Goal: Task Accomplishment & Management: Manage account settings

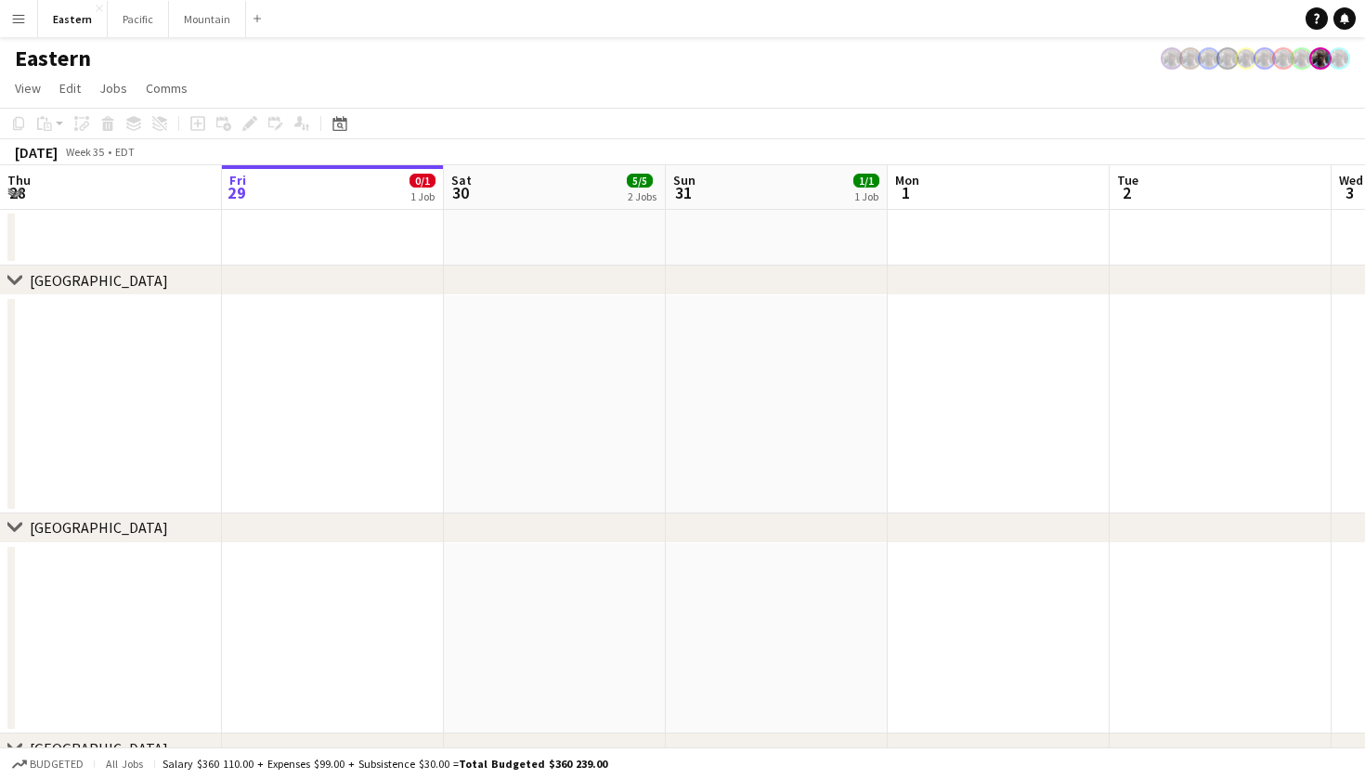
click at [1173, 63] on app-user-avatar at bounding box center [1172, 58] width 22 height 22
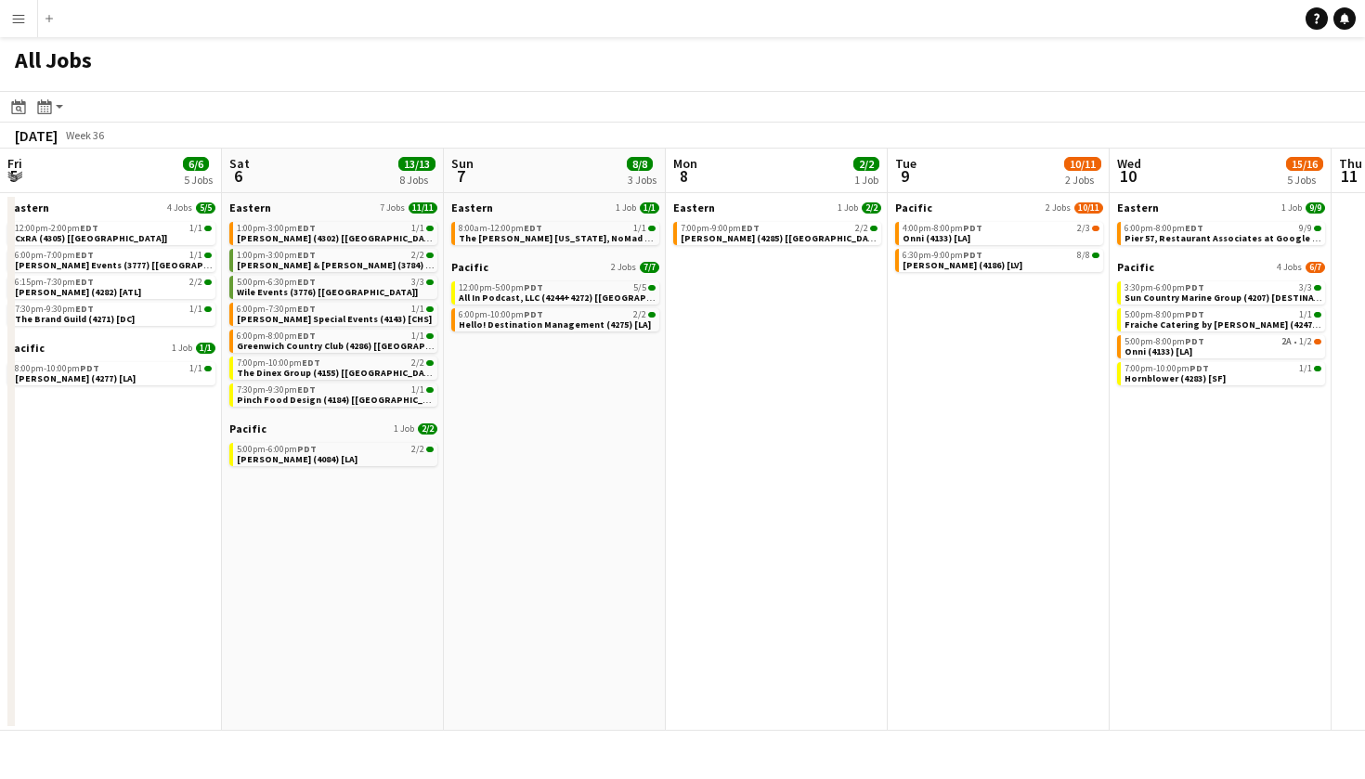
scroll to position [0, 505]
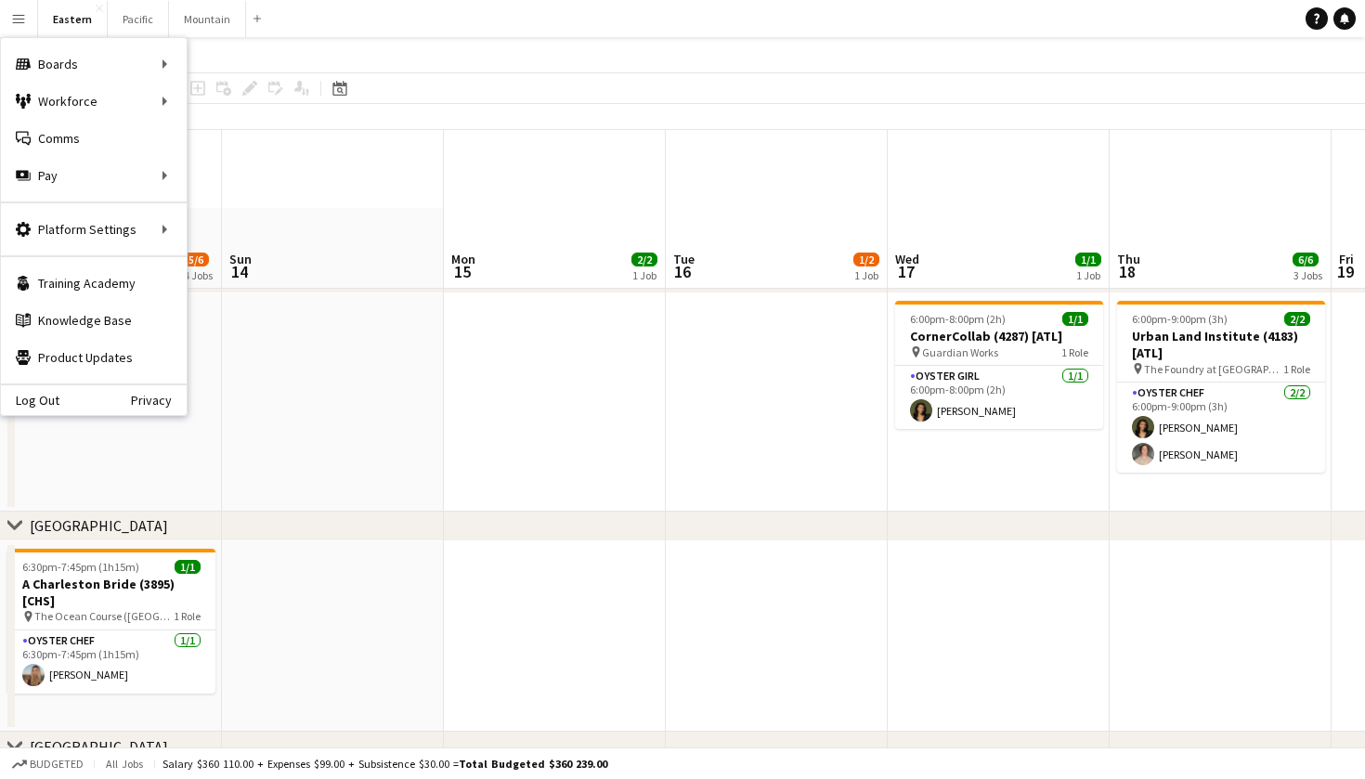
scroll to position [114, 0]
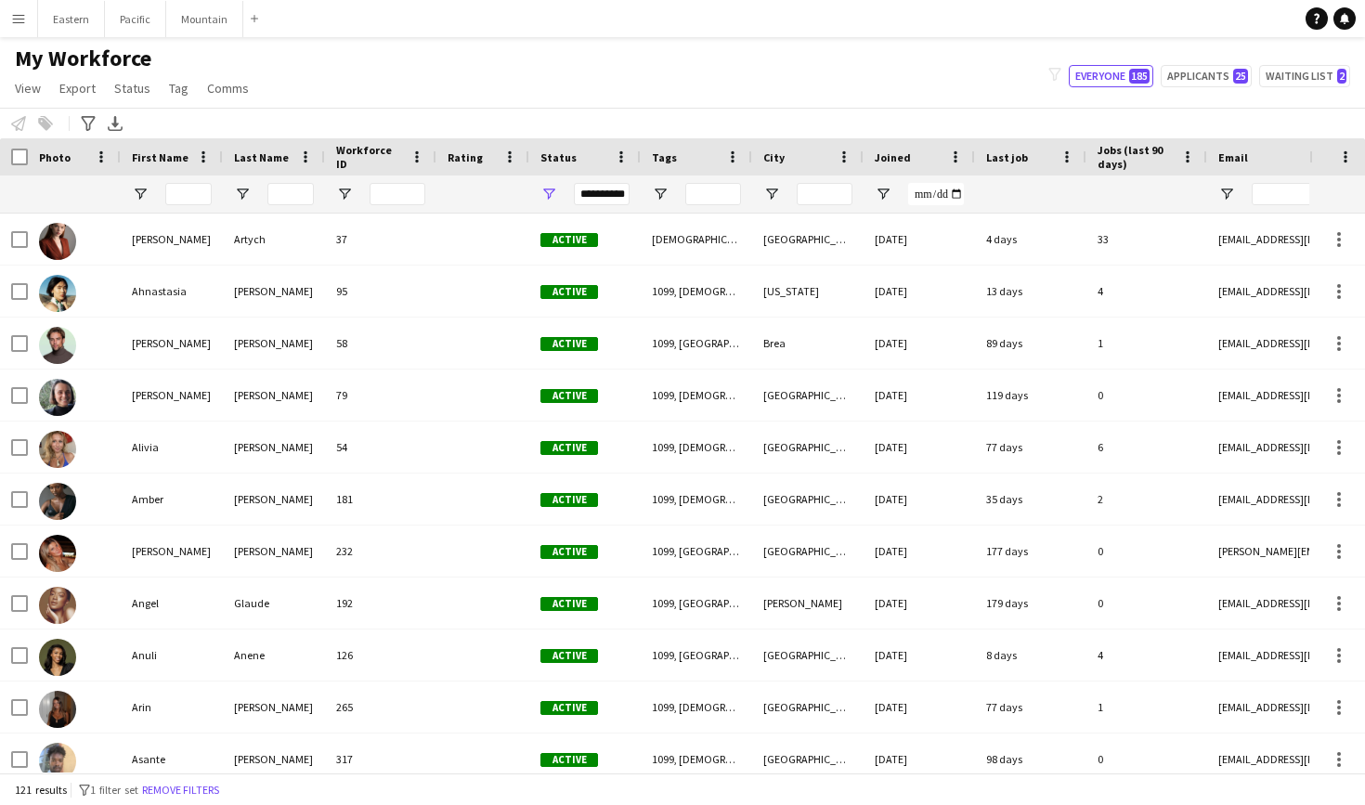
click at [21, 19] on app-icon "Menu" at bounding box center [18, 18] width 15 height 15
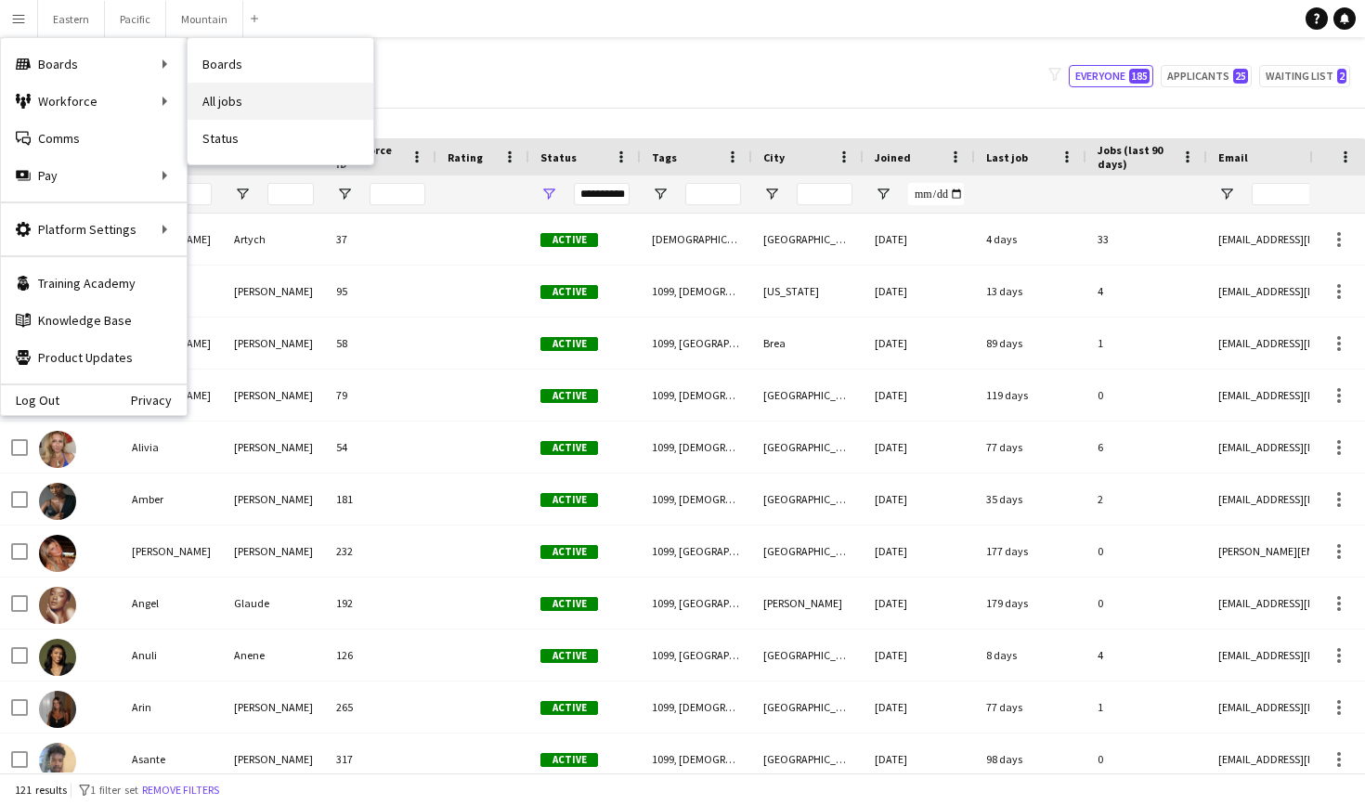
click at [252, 103] on link "All jobs" at bounding box center [281, 101] width 186 height 37
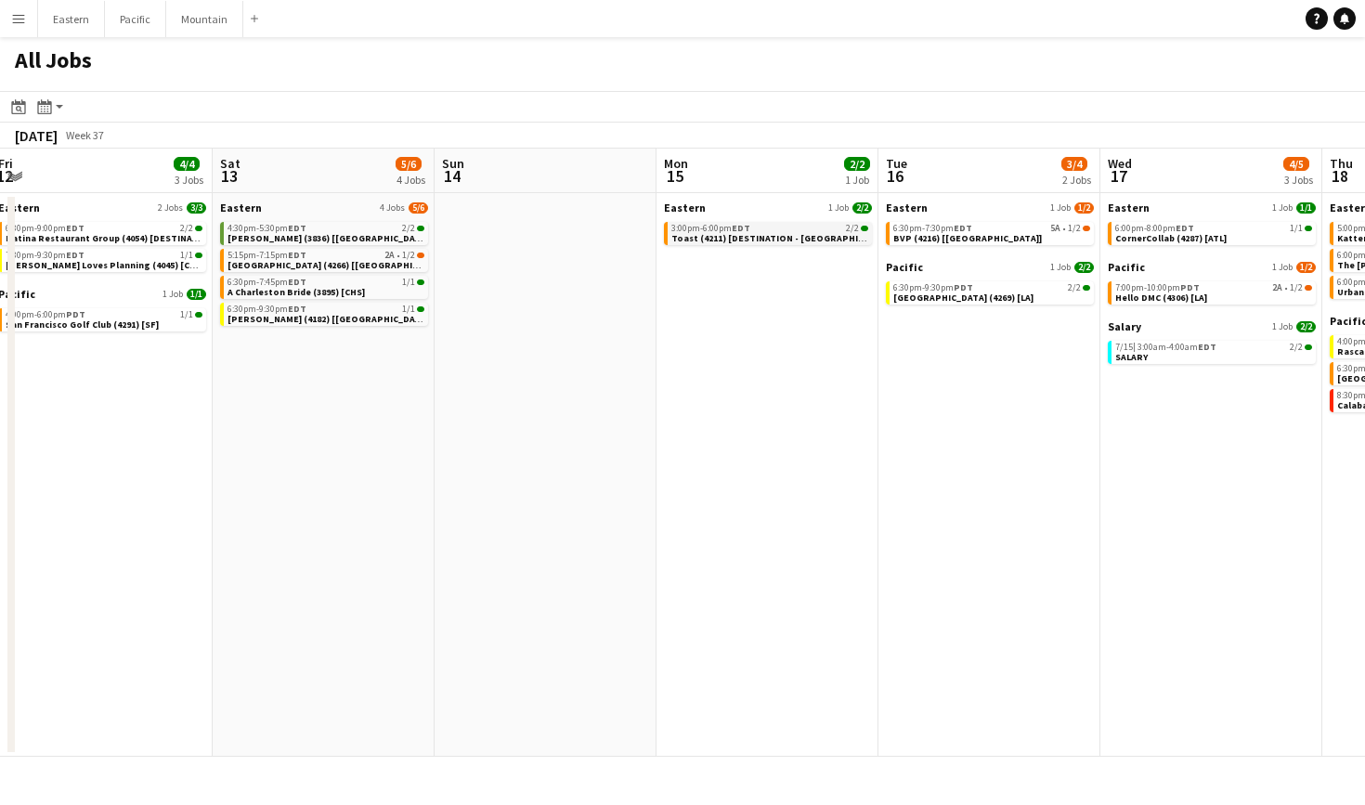
scroll to position [0, 679]
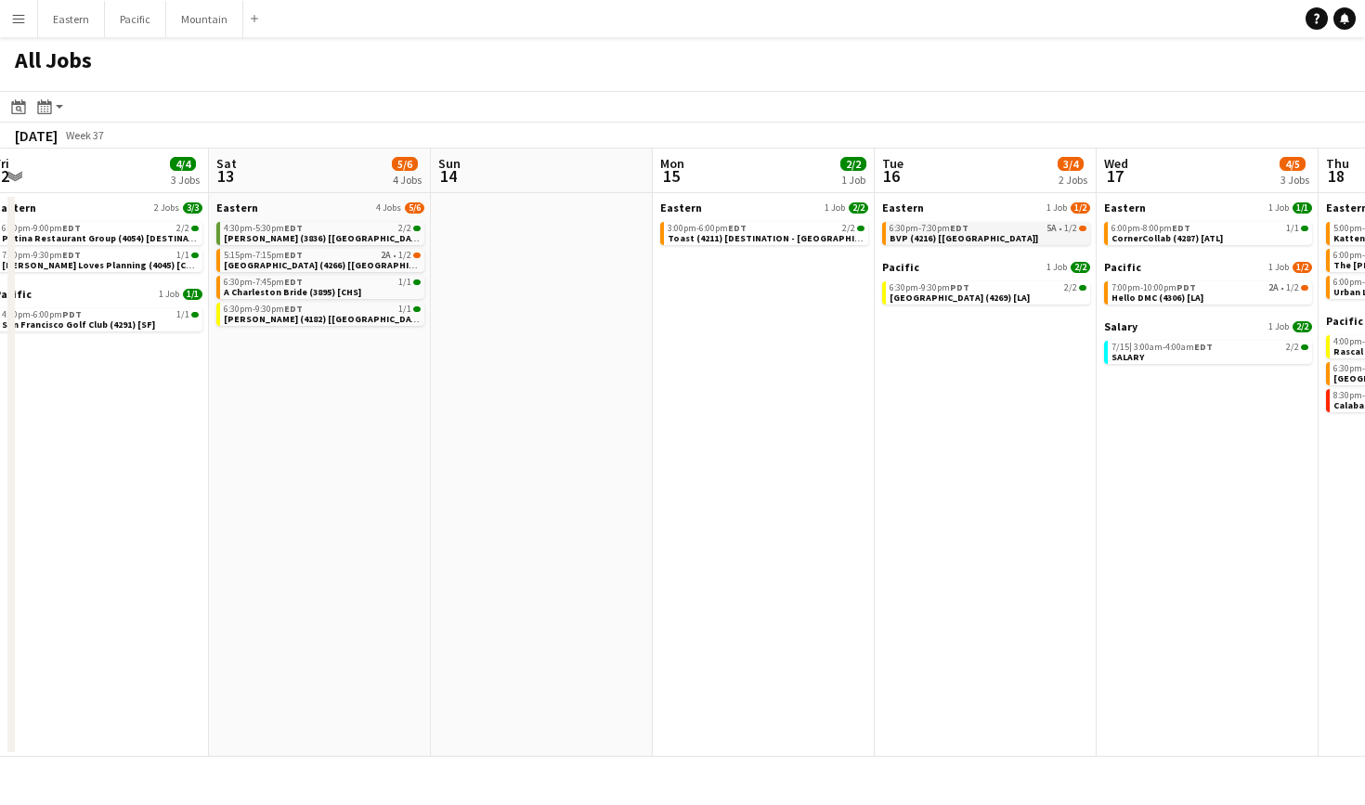
click at [940, 240] on span "BVP (4216) [[GEOGRAPHIC_DATA]]" at bounding box center [963, 238] width 149 height 12
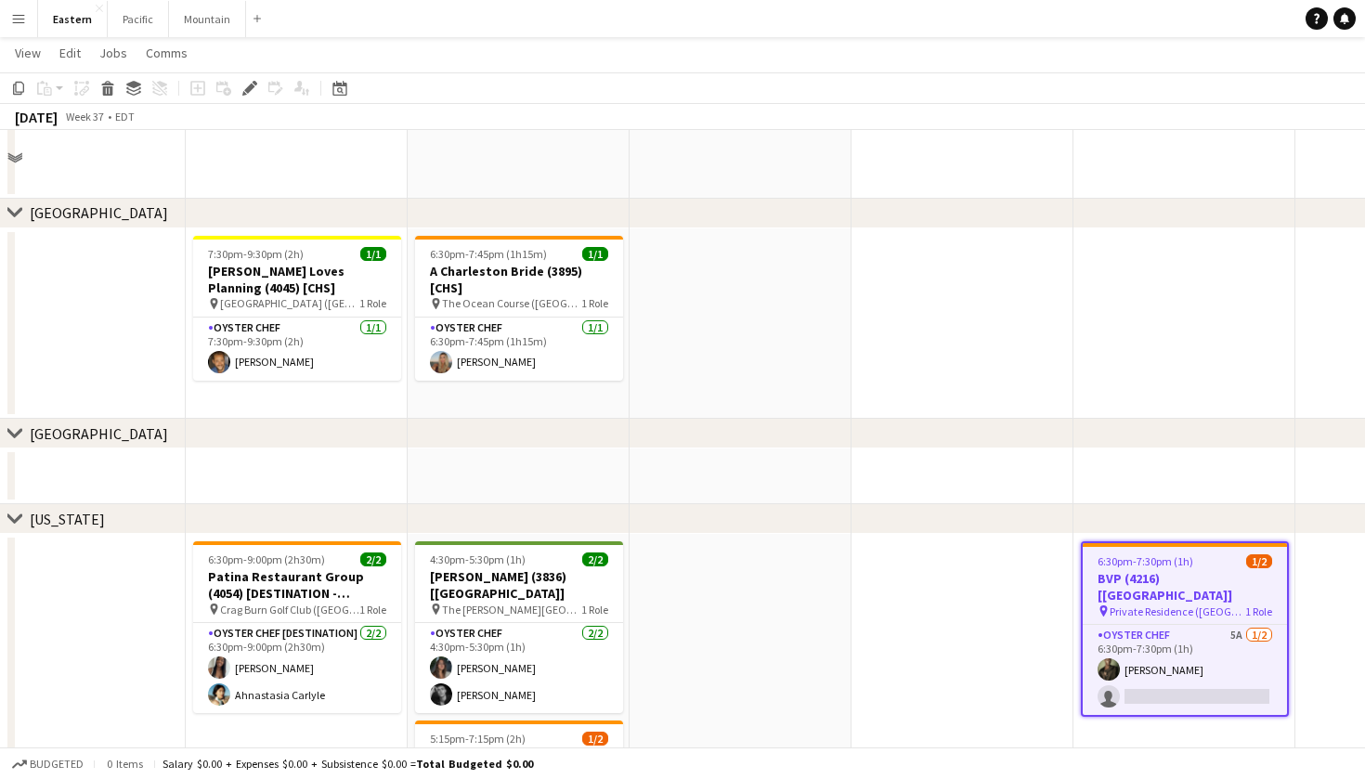
scroll to position [339, 0]
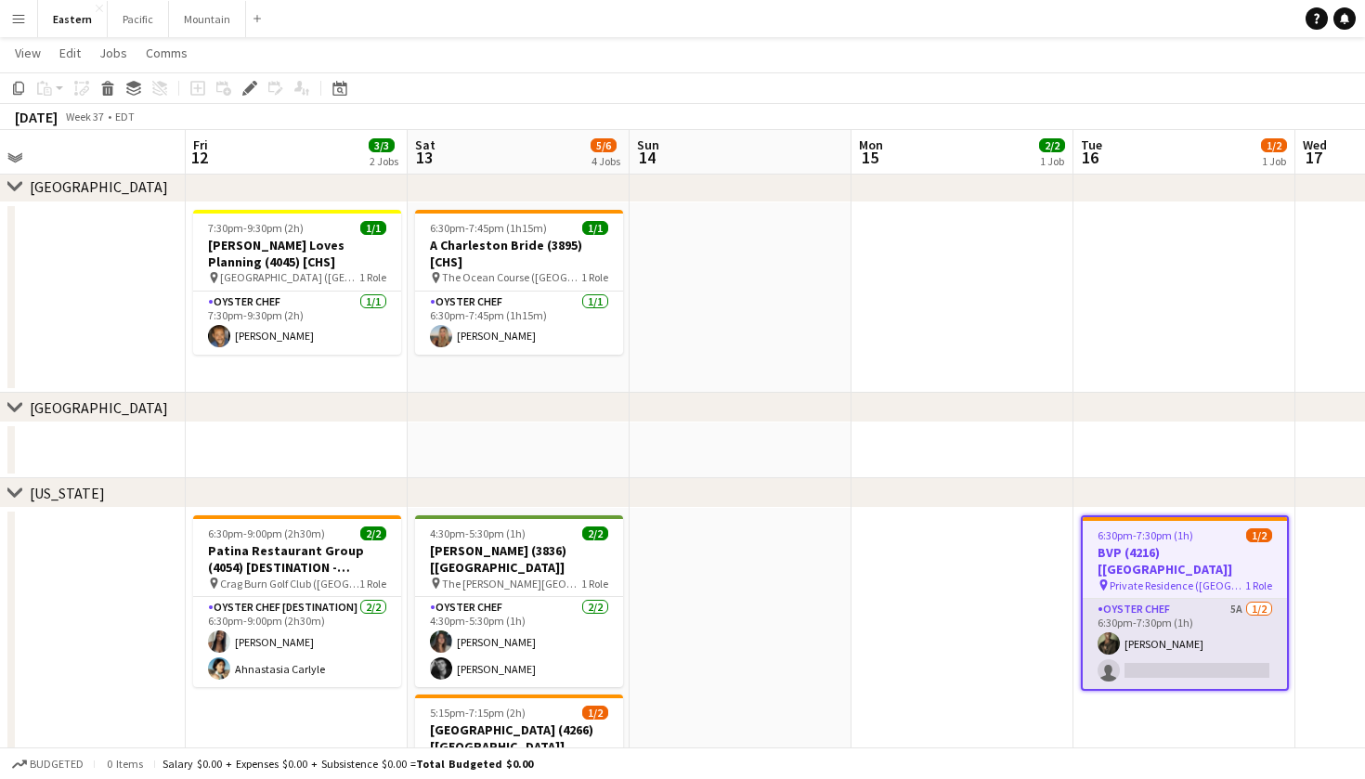
click at [1239, 643] on app-card-role "Oyster Chef 5A [DATE] 6:30pm-7:30pm (1h) [PERSON_NAME] single-neutral-actions" at bounding box center [1185, 644] width 204 height 90
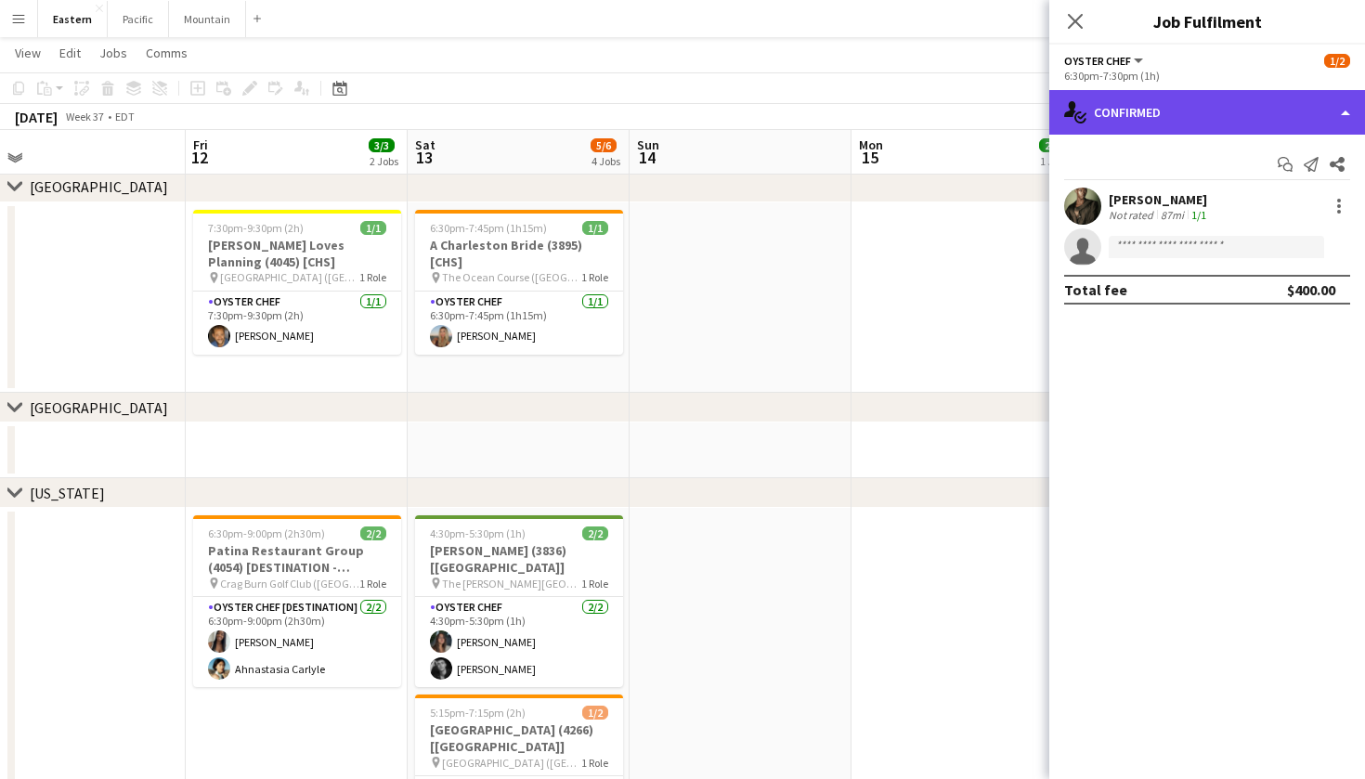
click at [1298, 109] on div "single-neutral-actions-check-2 Confirmed" at bounding box center [1207, 112] width 316 height 45
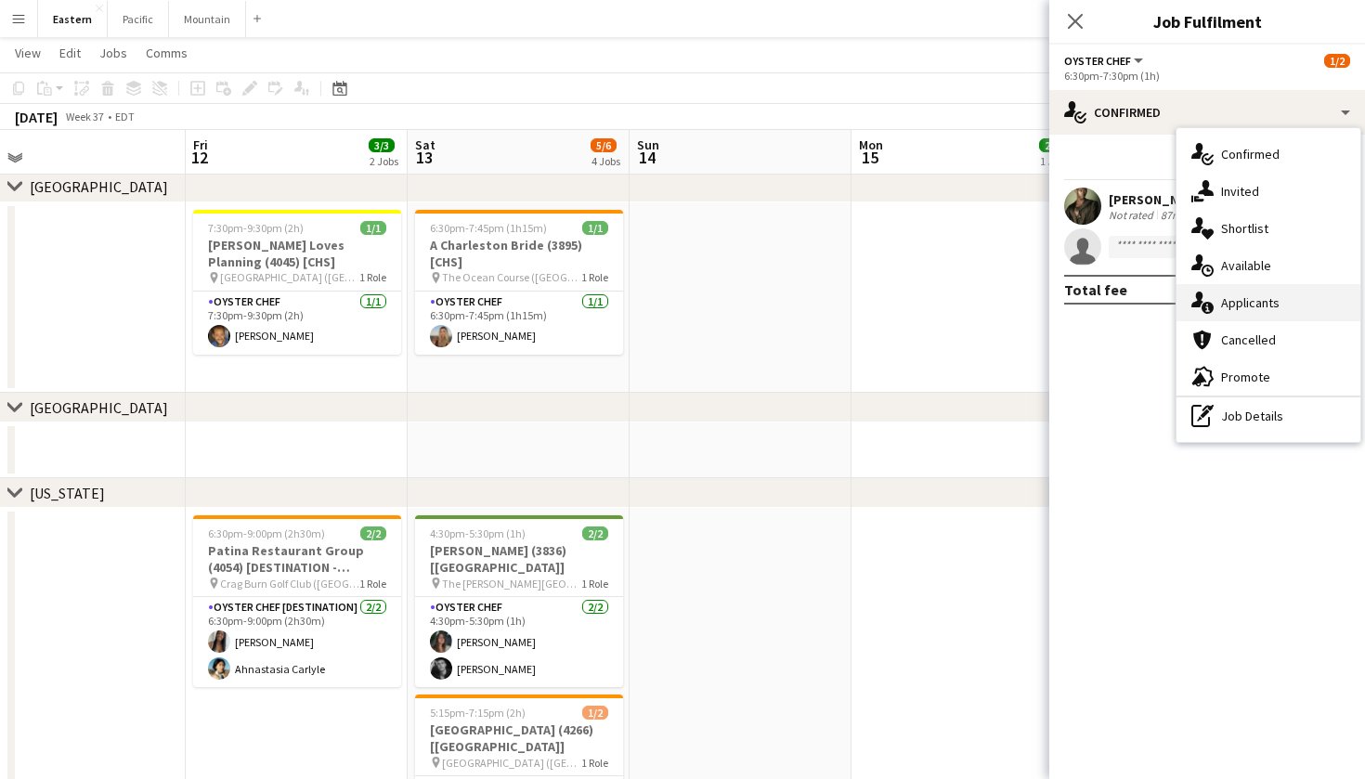
click at [1278, 304] on div "single-neutral-actions-information Applicants" at bounding box center [1268, 302] width 184 height 37
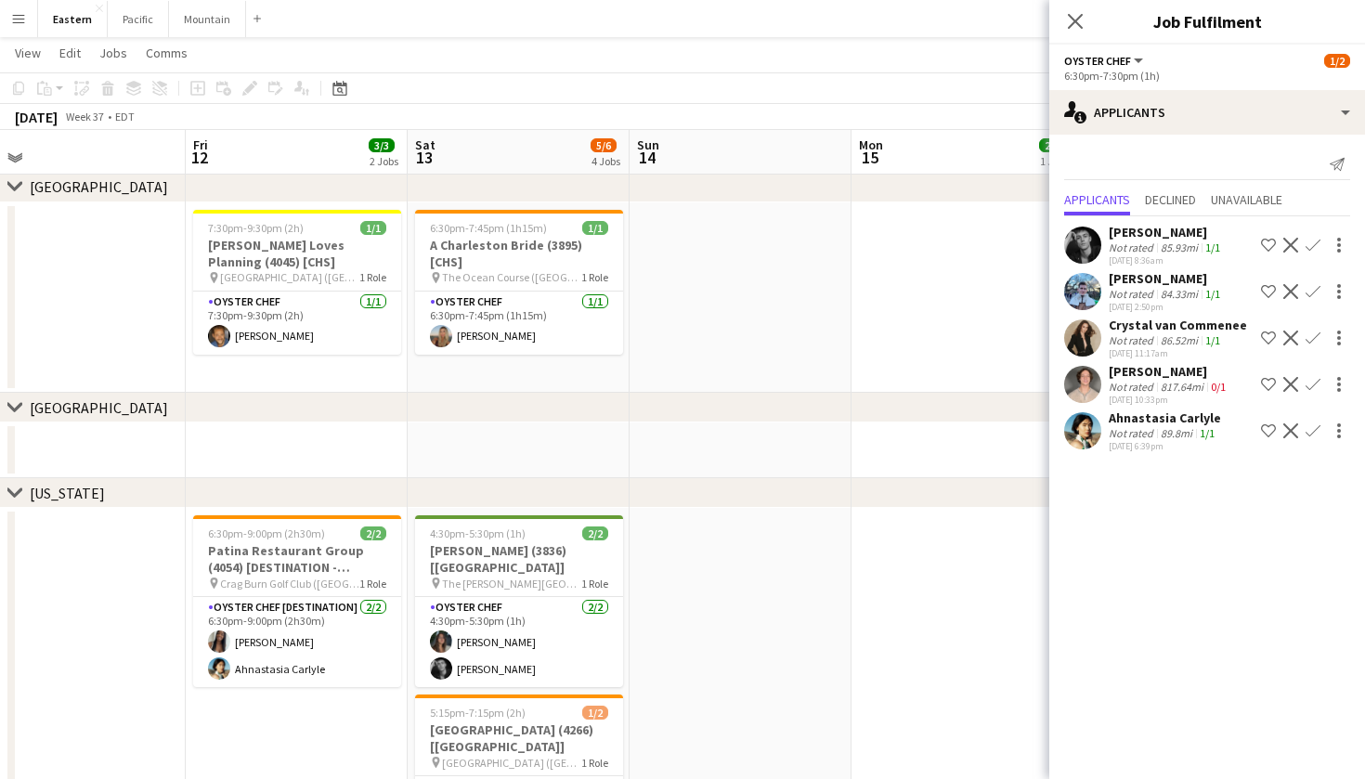
click at [1016, 441] on app-date-cell at bounding box center [962, 450] width 222 height 56
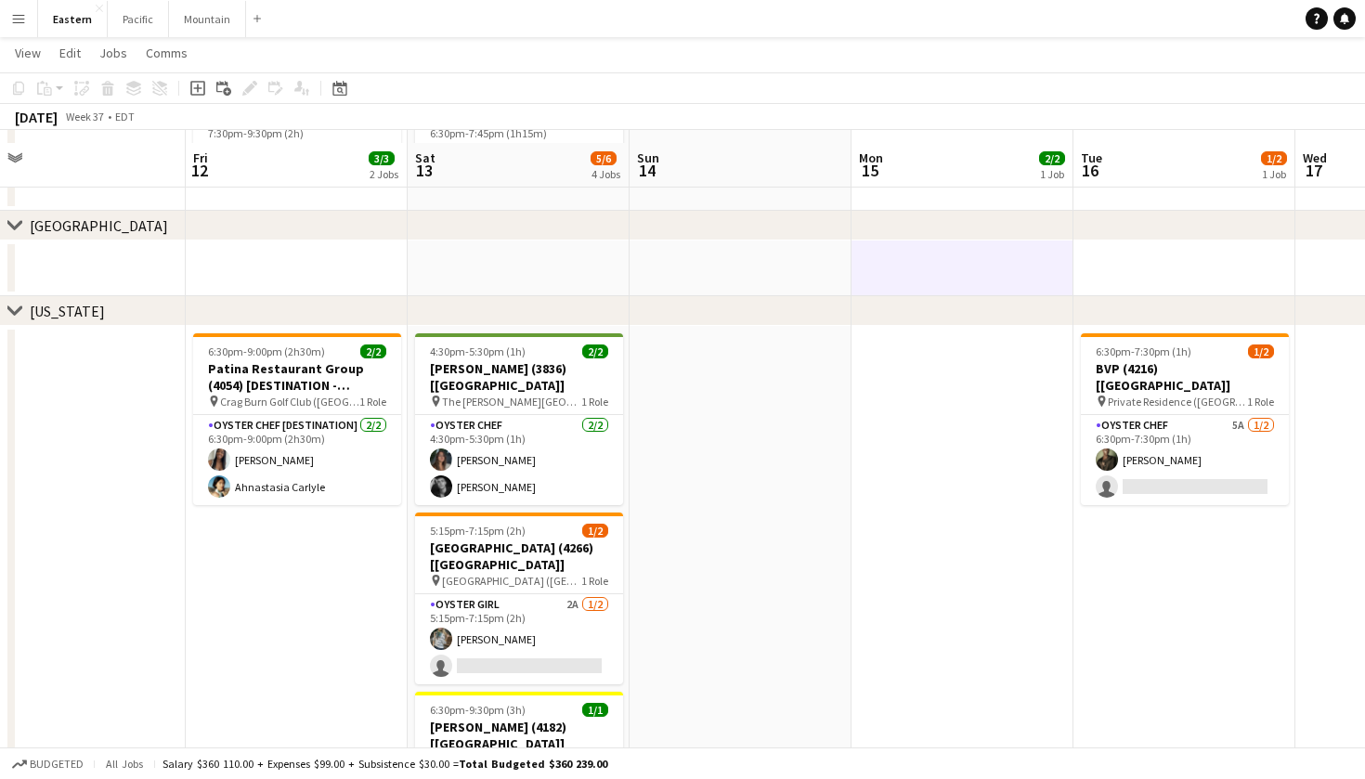
scroll to position [535, 0]
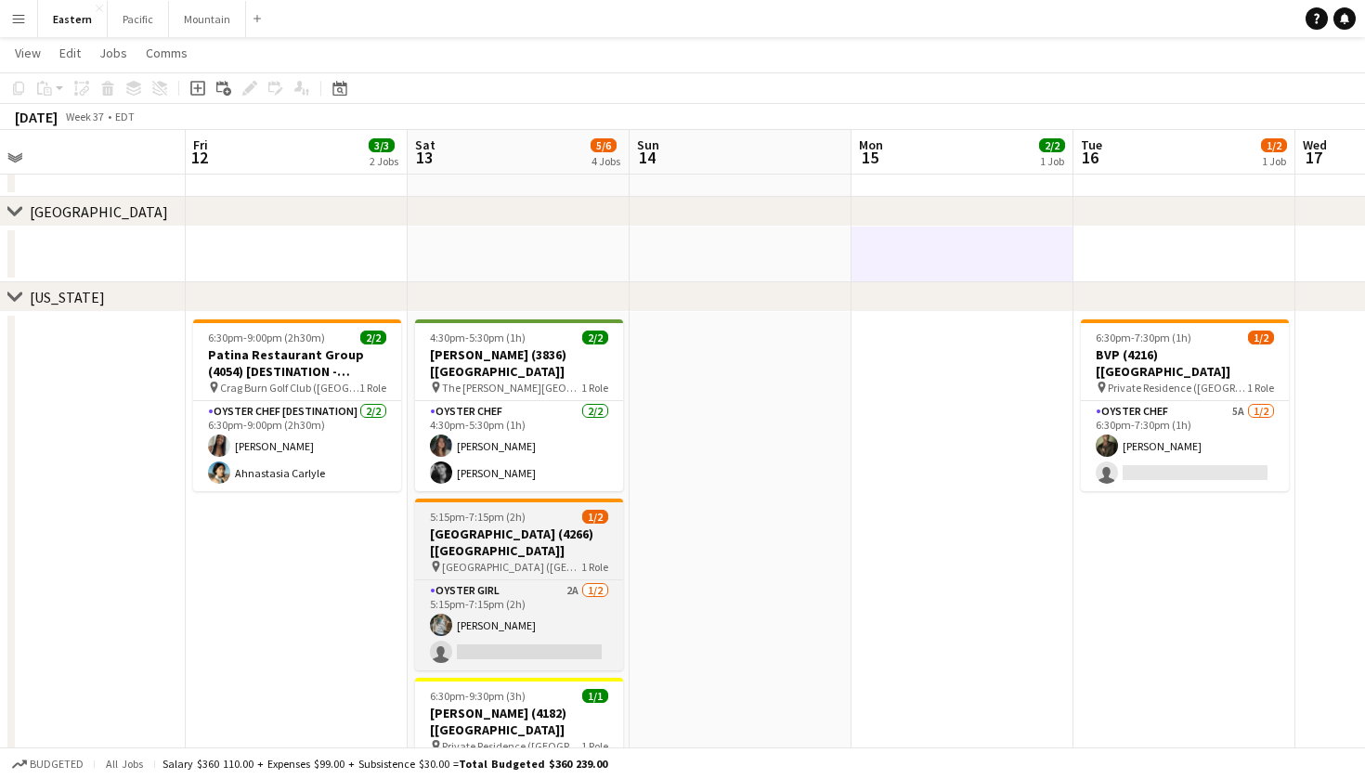
click at [599, 560] on span "1 Role" at bounding box center [594, 567] width 27 height 14
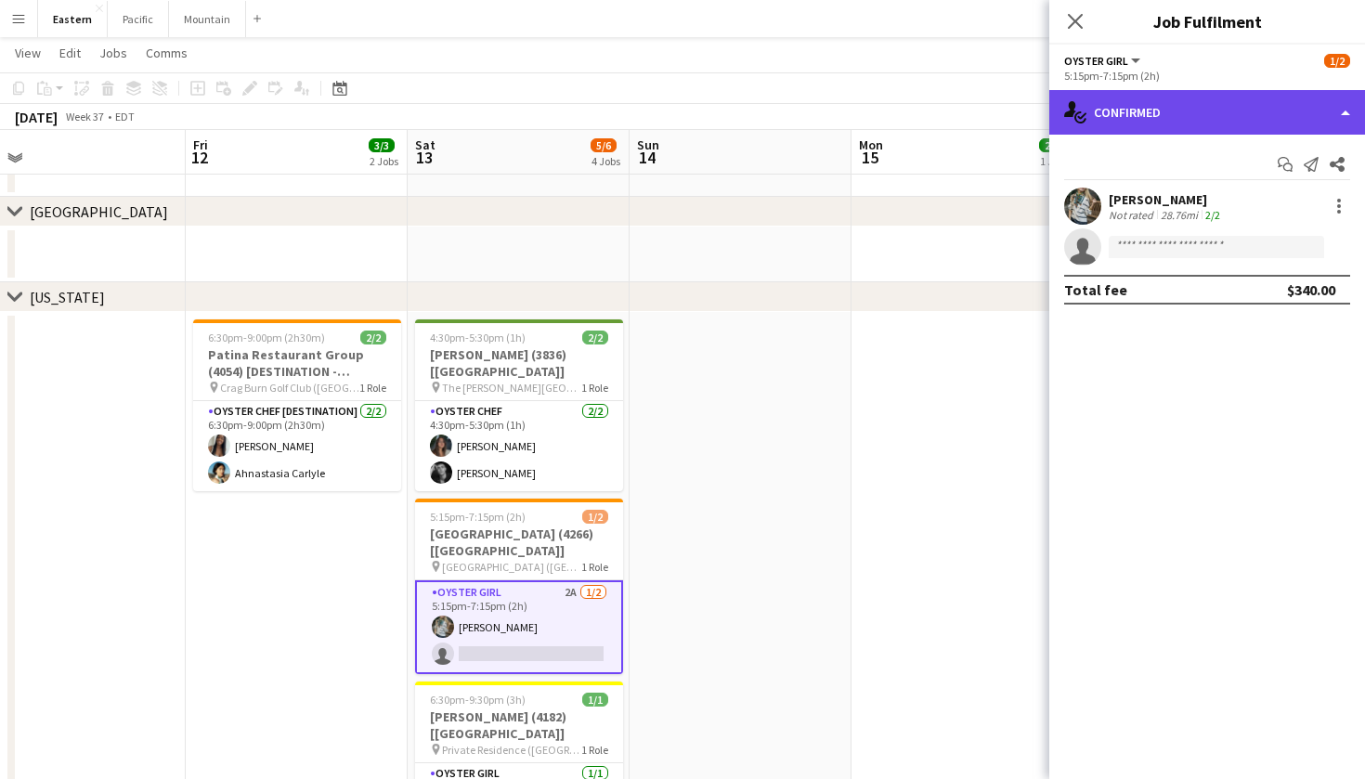
click at [1215, 110] on div "single-neutral-actions-check-2 Confirmed" at bounding box center [1207, 112] width 316 height 45
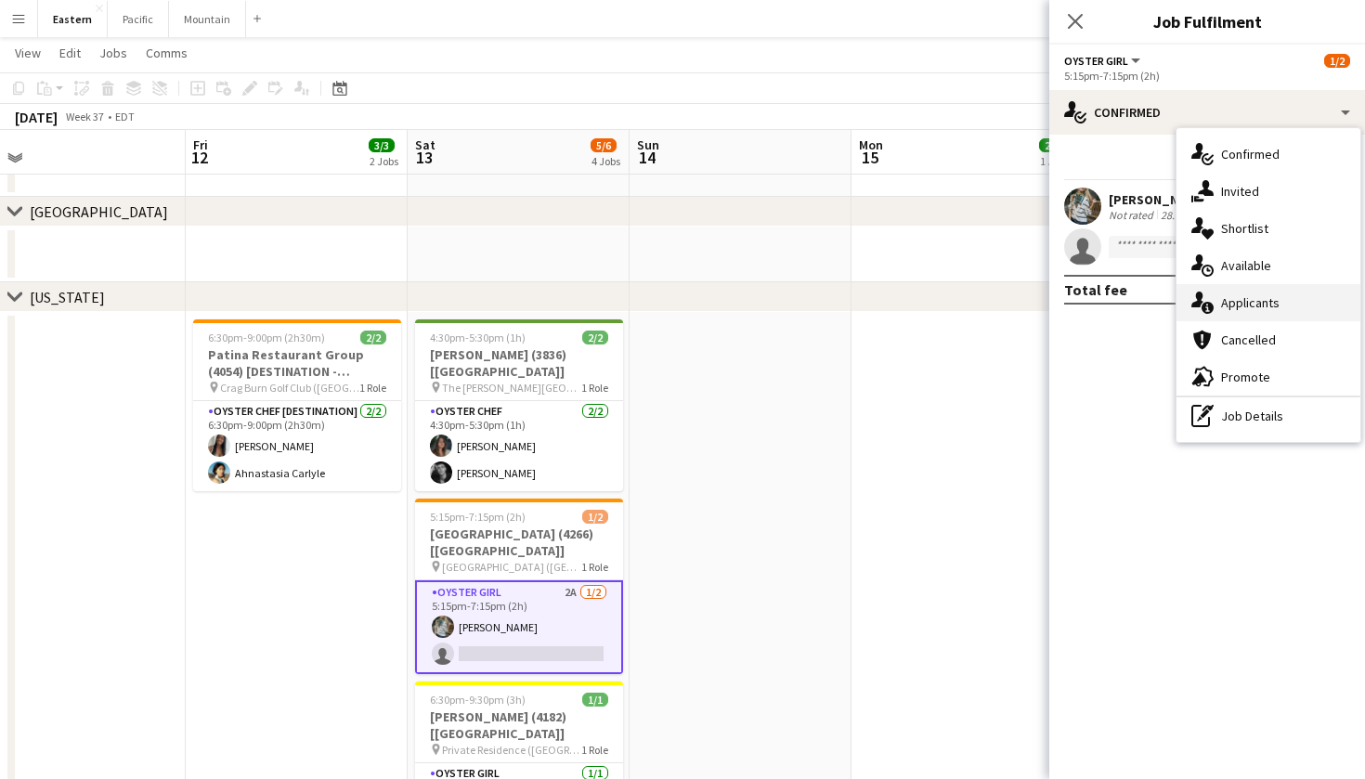
click at [1258, 310] on div "single-neutral-actions-information Applicants" at bounding box center [1268, 302] width 184 height 37
